Goal: Navigation & Orientation: Understand site structure

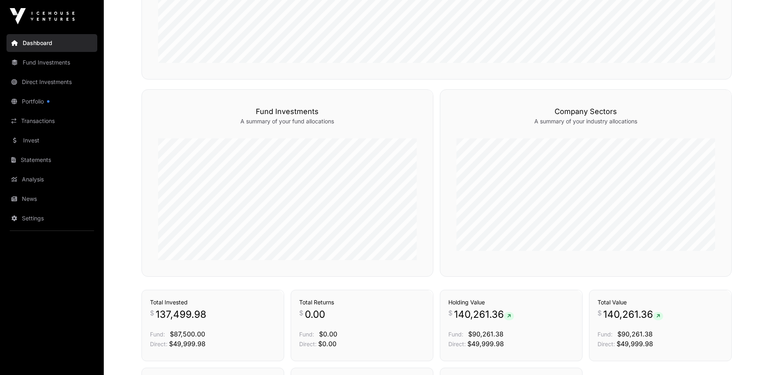
scroll to position [149, 0]
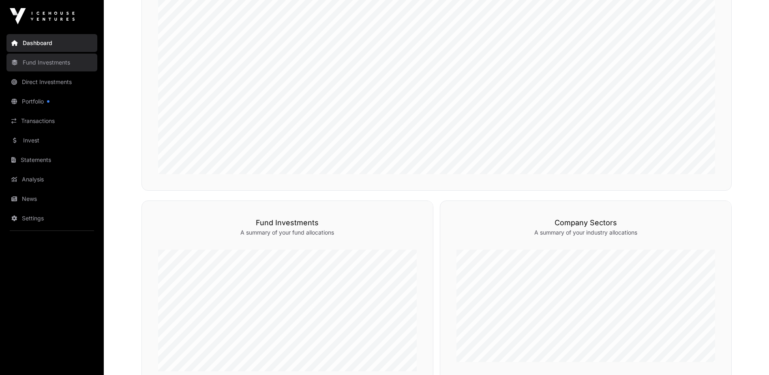
click at [28, 64] on link "Fund Investments" at bounding box center [51, 63] width 91 height 18
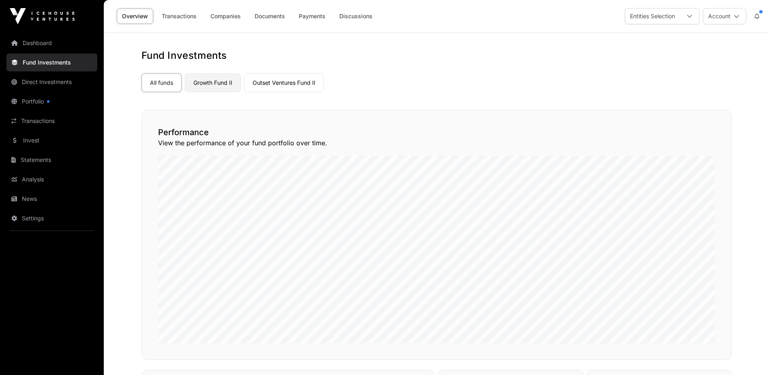
click at [207, 82] on link "Growth Fund II" at bounding box center [213, 82] width 56 height 19
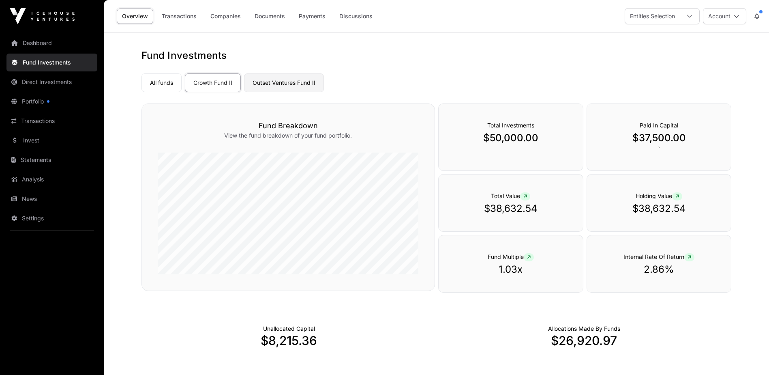
click at [278, 79] on link "Outset Ventures Fund II" at bounding box center [284, 82] width 80 height 19
click at [216, 18] on link "Companies" at bounding box center [225, 16] width 41 height 15
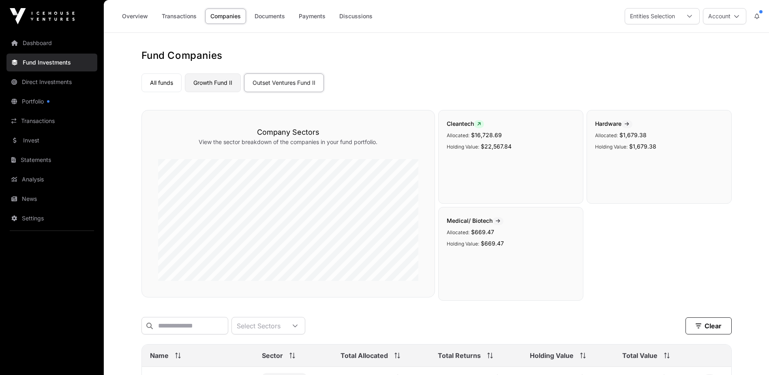
click at [217, 81] on link "Growth Fund II" at bounding box center [213, 82] width 56 height 19
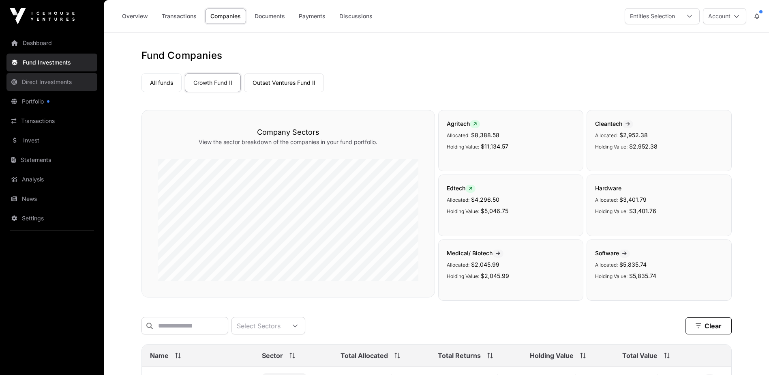
click at [34, 79] on link "Direct Investments" at bounding box center [51, 82] width 91 height 18
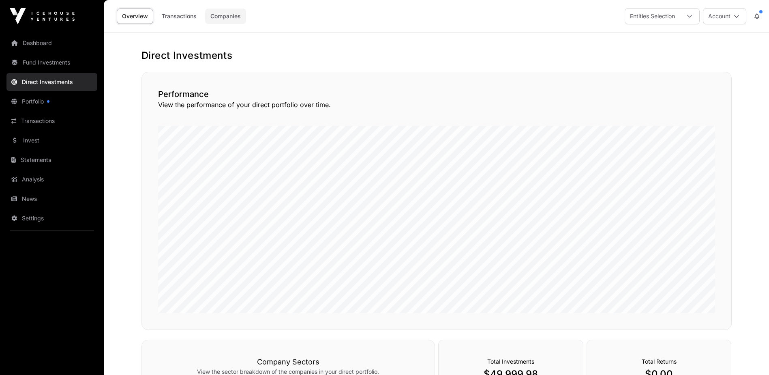
click at [224, 15] on link "Companies" at bounding box center [225, 16] width 41 height 15
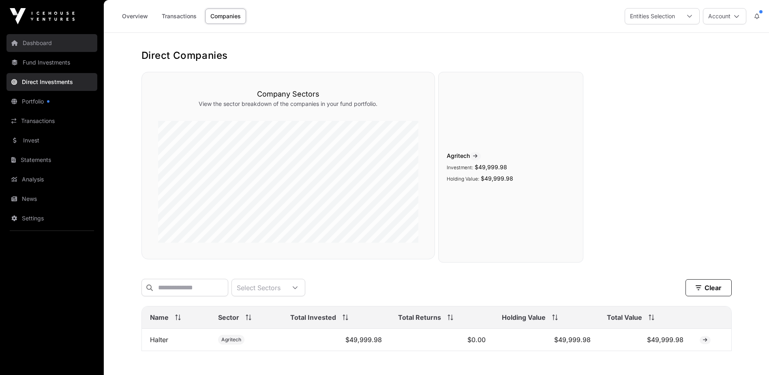
click at [30, 42] on link "Dashboard" at bounding box center [51, 43] width 91 height 18
